Goal: Information Seeking & Learning: Learn about a topic

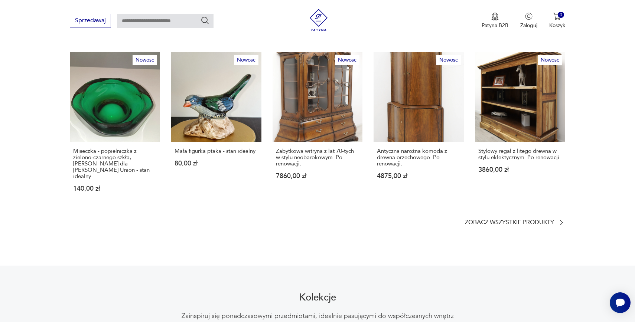
scroll to position [444, 0]
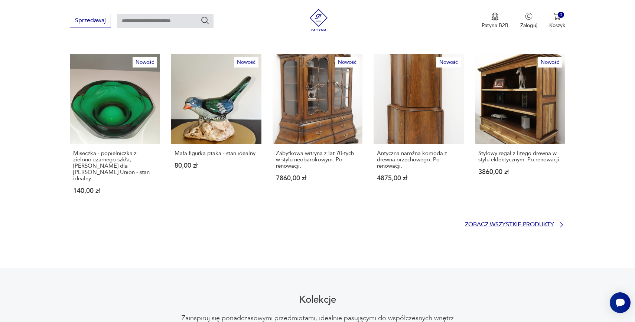
click at [545, 223] on p "Zobacz wszystkie produkty" at bounding box center [509, 225] width 89 height 5
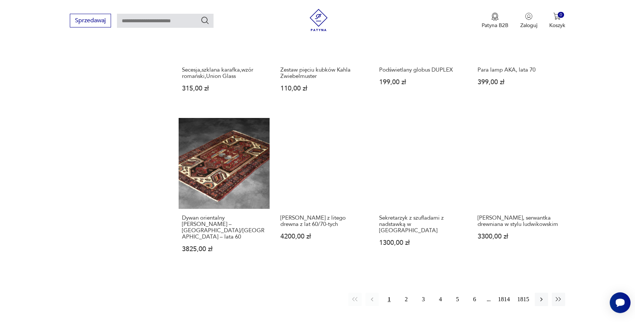
scroll to position [623, 0]
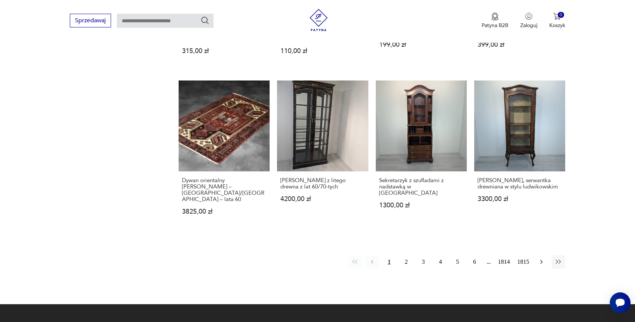
click at [542, 259] on icon "button" at bounding box center [541, 262] width 7 height 7
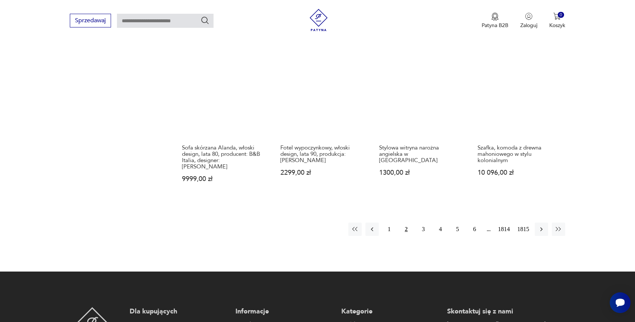
scroll to position [667, 0]
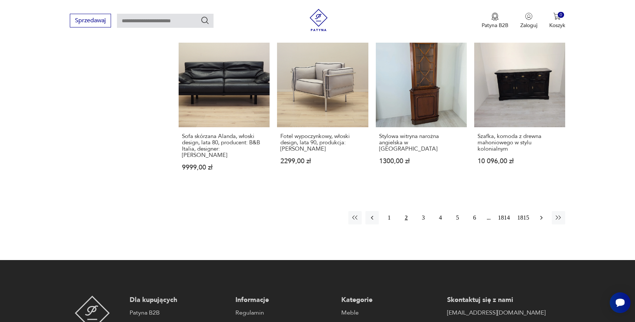
click at [543, 214] on icon "button" at bounding box center [541, 217] width 7 height 7
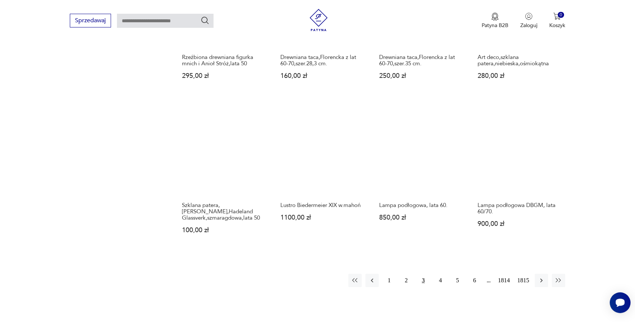
scroll to position [615, 0]
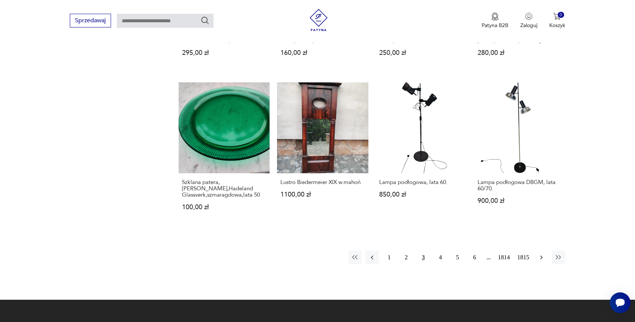
click at [542, 254] on icon "button" at bounding box center [541, 257] width 7 height 7
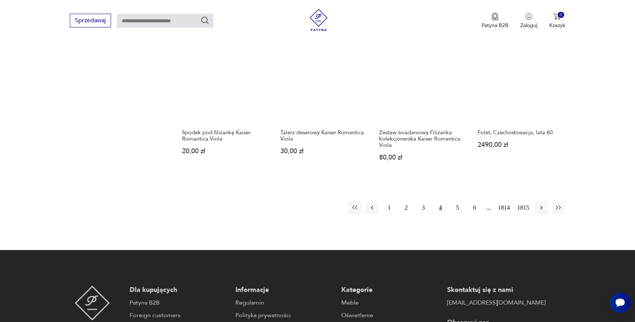
scroll to position [666, 0]
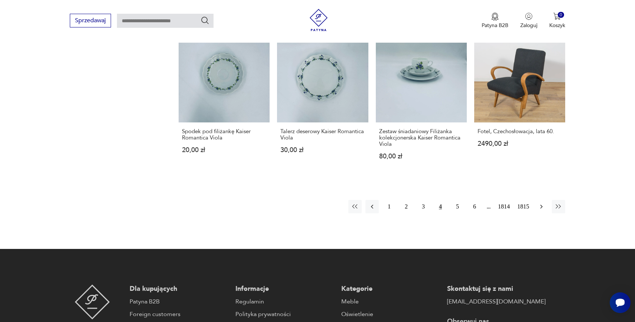
click at [542, 203] on icon "button" at bounding box center [541, 206] width 7 height 7
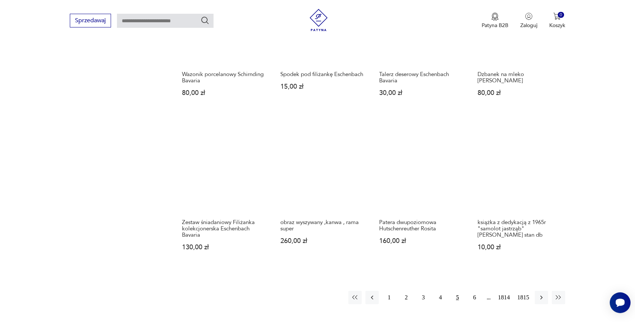
scroll to position [609, 0]
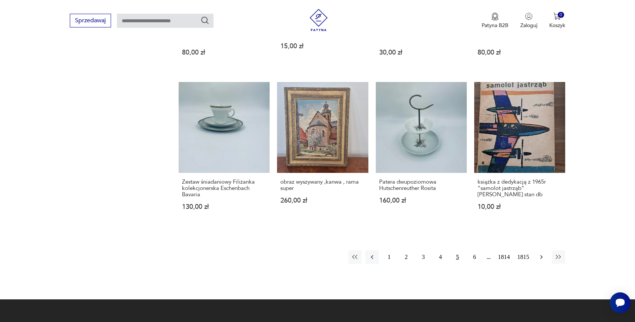
click at [543, 257] on icon "button" at bounding box center [541, 257] width 7 height 7
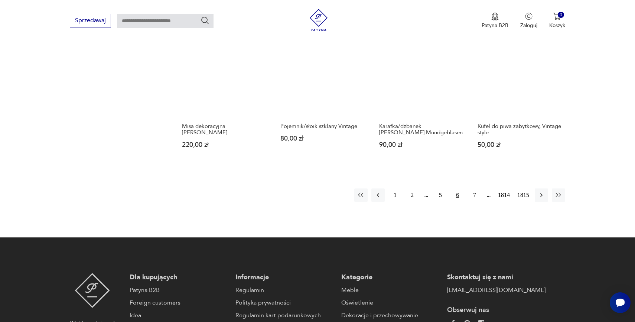
scroll to position [674, 0]
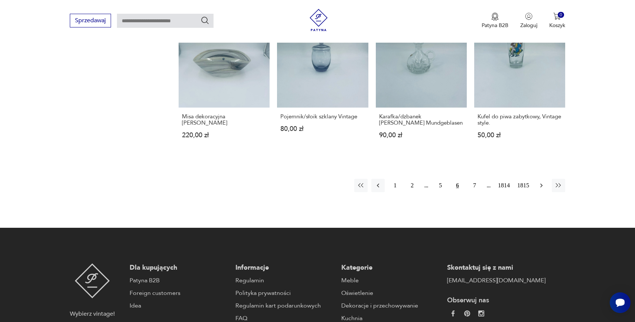
click at [544, 182] on icon "button" at bounding box center [541, 185] width 7 height 7
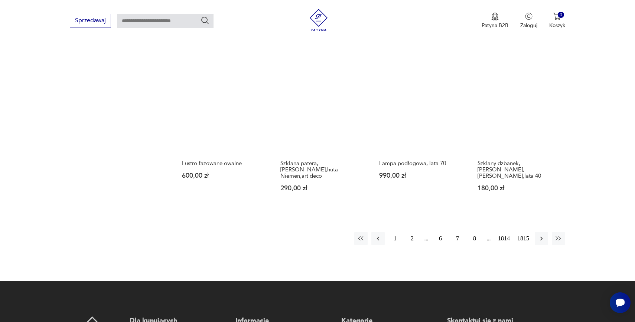
scroll to position [639, 0]
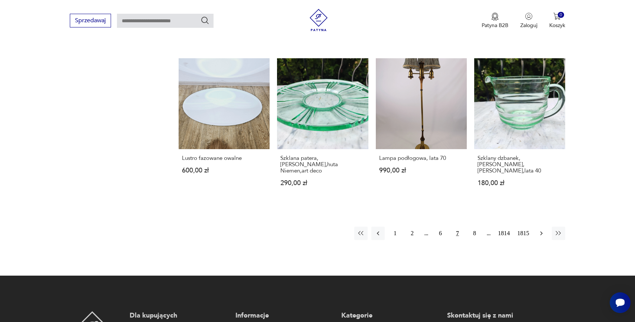
click at [541, 230] on icon "button" at bounding box center [541, 233] width 7 height 7
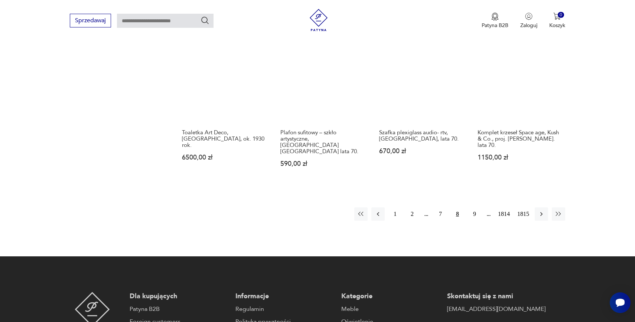
scroll to position [684, 0]
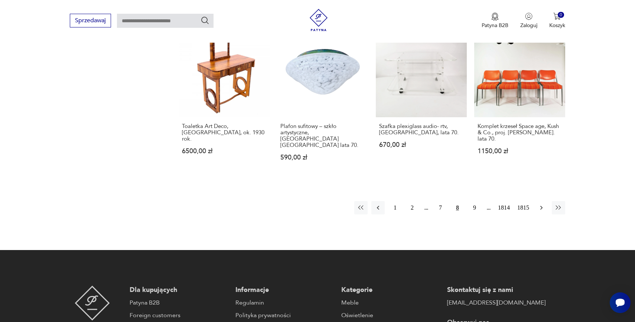
click at [544, 204] on icon "button" at bounding box center [541, 207] width 7 height 7
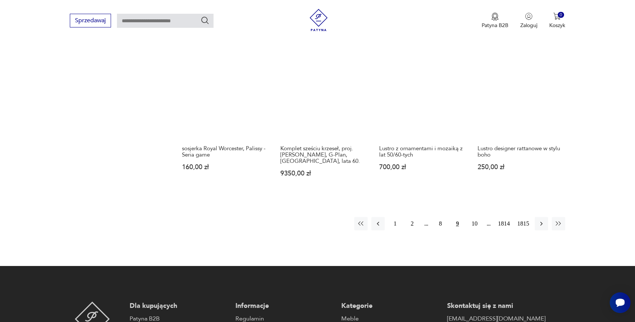
scroll to position [678, 0]
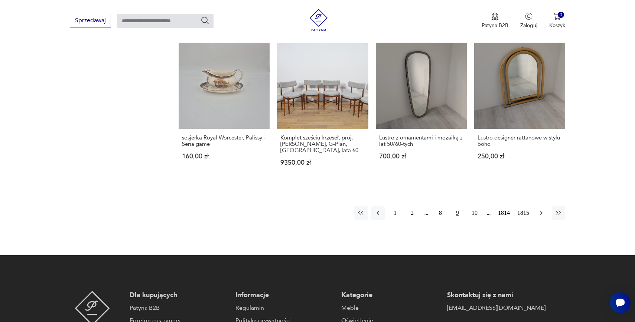
click at [541, 210] on icon "button" at bounding box center [541, 213] width 7 height 7
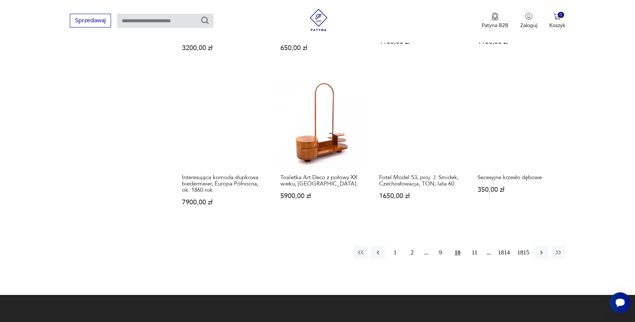
scroll to position [619, 0]
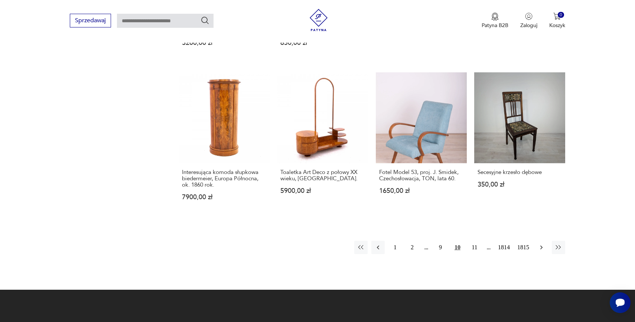
click at [542, 247] on icon "button" at bounding box center [542, 248] width 2 height 4
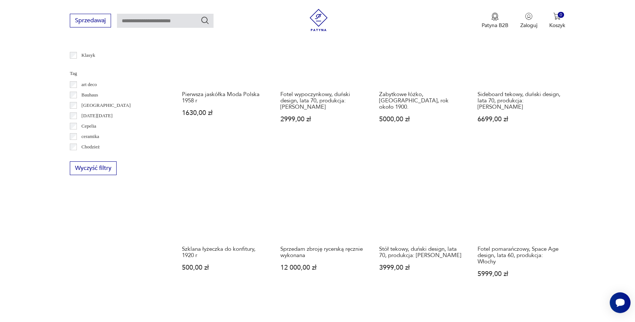
scroll to position [599, 0]
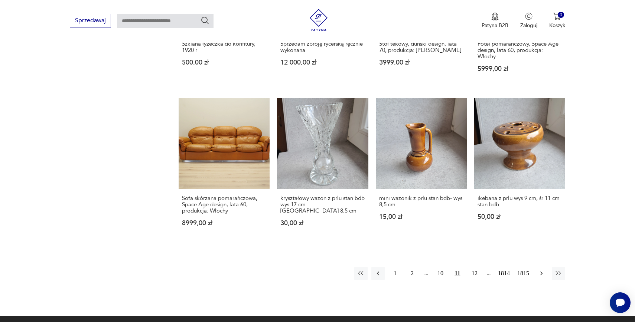
click at [542, 270] on icon "button" at bounding box center [541, 273] width 7 height 7
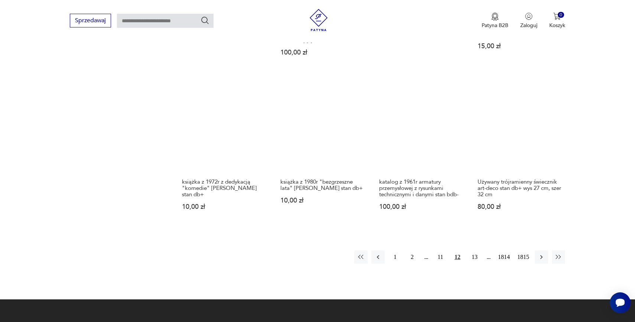
scroll to position [621, 0]
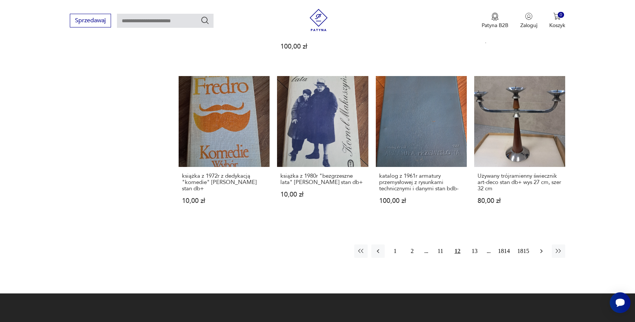
click at [541, 248] on icon "button" at bounding box center [541, 251] width 7 height 7
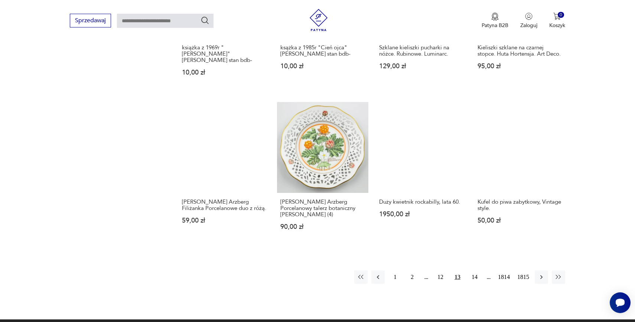
scroll to position [638, 0]
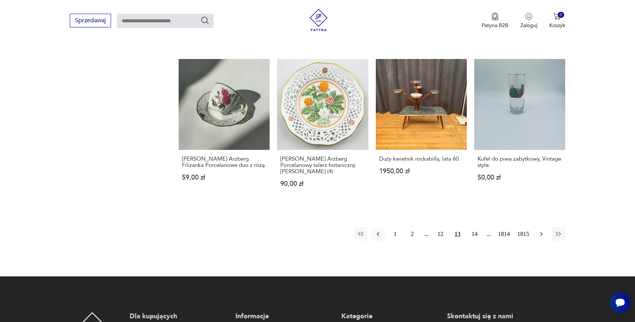
click at [546, 235] on button "button" at bounding box center [541, 234] width 13 height 13
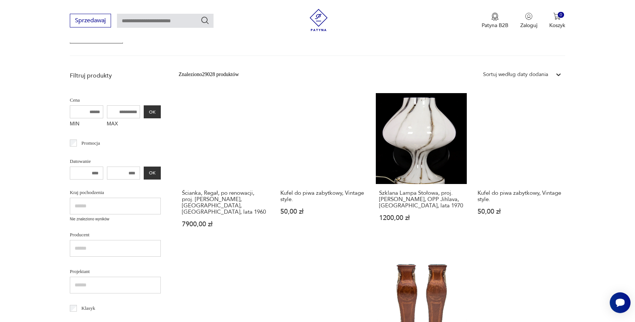
scroll to position [142, 0]
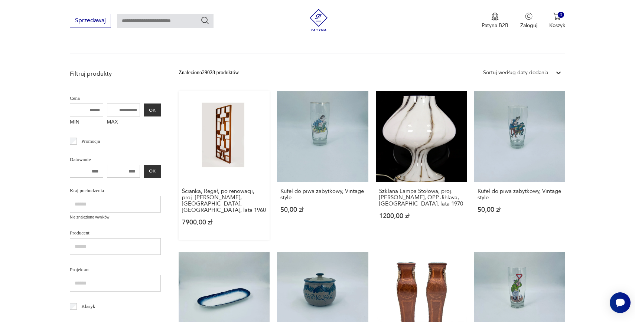
click at [215, 134] on link "Ścianka, Regał, po renowacji, proj. [PERSON_NAME], [GEOGRAPHIC_DATA], [GEOGRAPH…" at bounding box center [224, 165] width 91 height 149
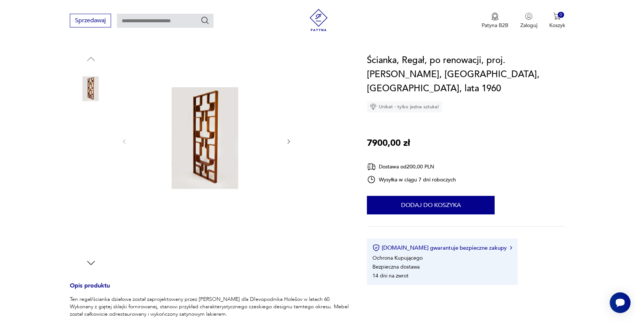
scroll to position [71, 0]
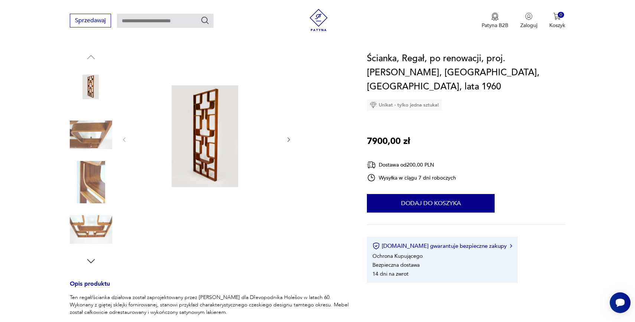
click at [202, 138] on img at bounding box center [206, 139] width 143 height 175
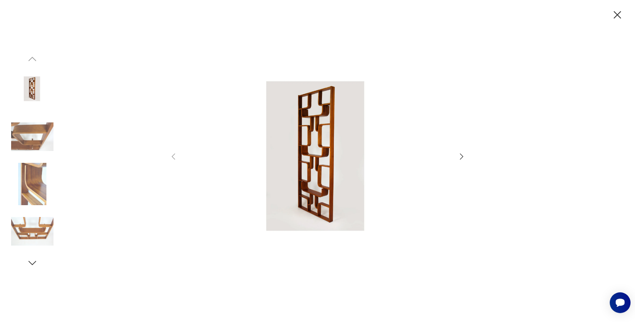
click at [26, 134] on img at bounding box center [32, 137] width 42 height 42
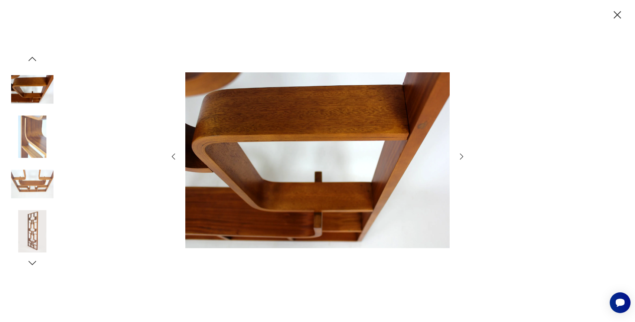
click at [31, 142] on img at bounding box center [32, 137] width 42 height 42
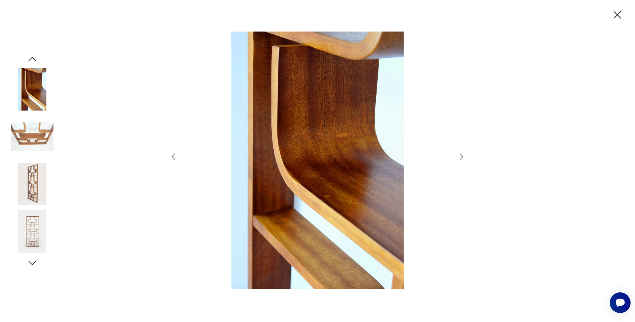
click at [31, 142] on img at bounding box center [32, 137] width 42 height 42
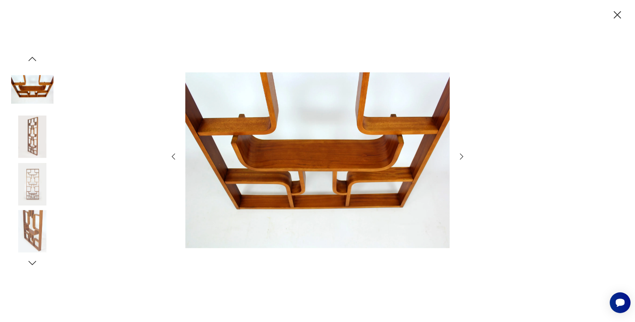
click at [31, 142] on img at bounding box center [32, 137] width 42 height 42
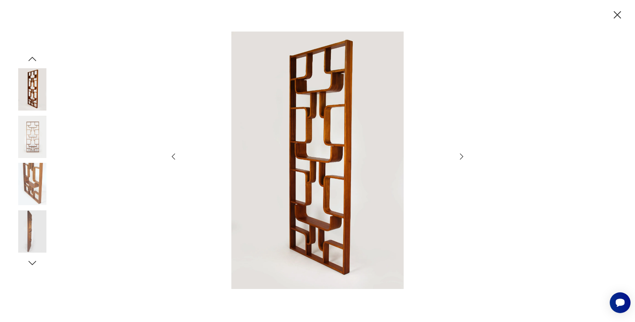
click at [31, 142] on img at bounding box center [32, 137] width 42 height 42
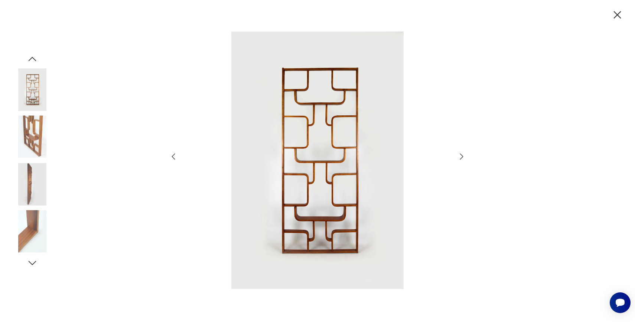
click at [31, 142] on img at bounding box center [32, 137] width 42 height 42
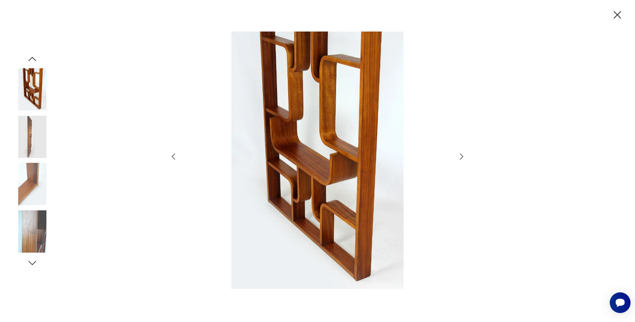
click at [614, 12] on icon "button" at bounding box center [617, 15] width 13 height 13
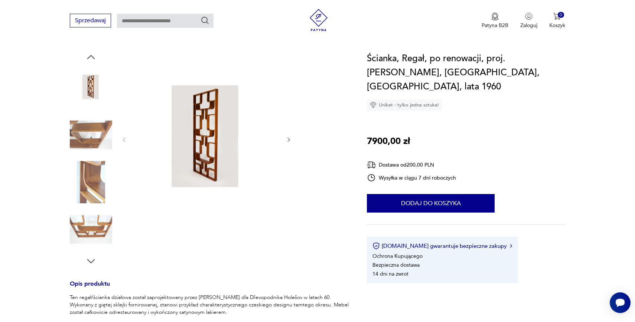
scroll to position [110, 0]
